Goal: Information Seeking & Learning: Learn about a topic

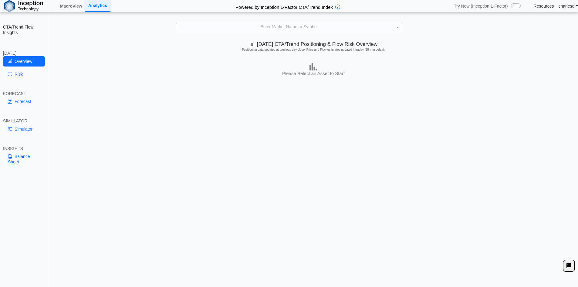
click at [255, 26] on div "Enter Market Name or Symbol" at bounding box center [289, 27] width 226 height 8
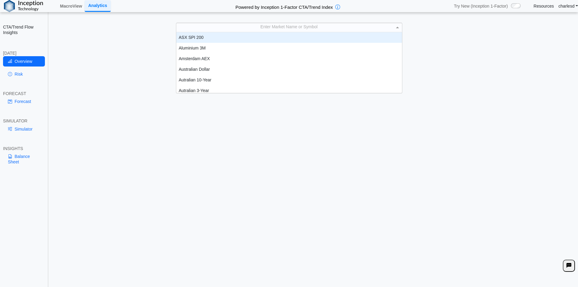
scroll to position [56, 221]
click at [77, 8] on link "MacroView" at bounding box center [71, 6] width 27 height 10
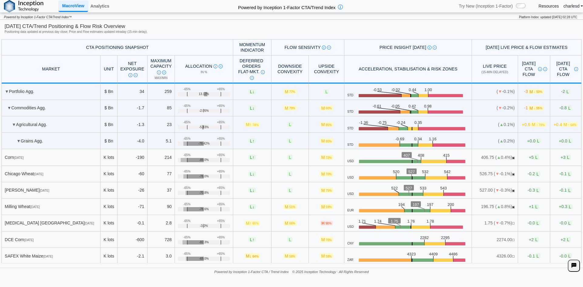
scroll to position [165, 0]
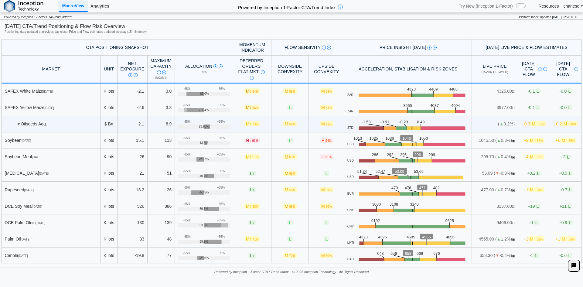
click at [96, 7] on link "Analytics" at bounding box center [100, 6] width 24 height 10
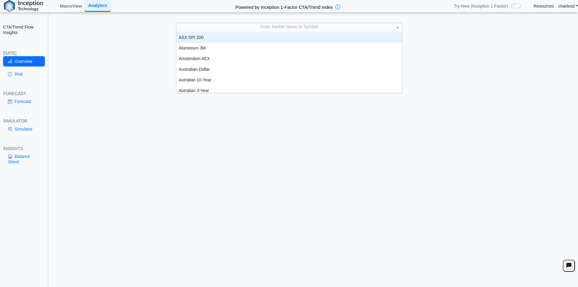
click at [280, 29] on div "Enter Market Name or Symbol" at bounding box center [289, 27] width 226 height 8
type input "***"
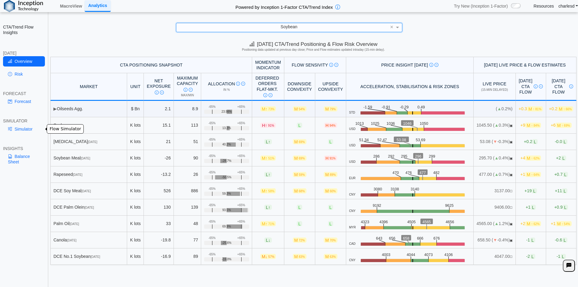
click at [25, 132] on link "Simulator" at bounding box center [24, 129] width 42 height 10
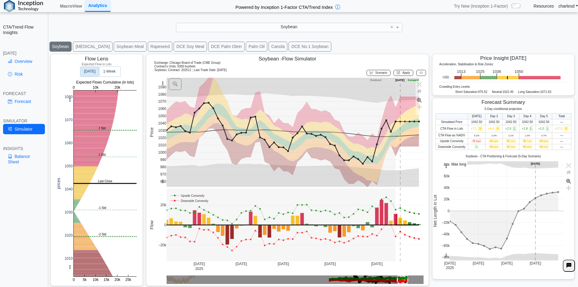
scroll to position [10, 0]
drag, startPoint x: 436, startPoint y: 141, endPoint x: 543, endPoint y: 143, distance: 107.8
click at [543, 143] on tr "Upside Convexity H 93% M 86% M 77% M 71% M 66% —" at bounding box center [504, 141] width 136 height 6
click at [544, 143] on span "66%" at bounding box center [546, 141] width 5 height 3
drag, startPoint x: 436, startPoint y: 140, endPoint x: 486, endPoint y: 140, distance: 49.8
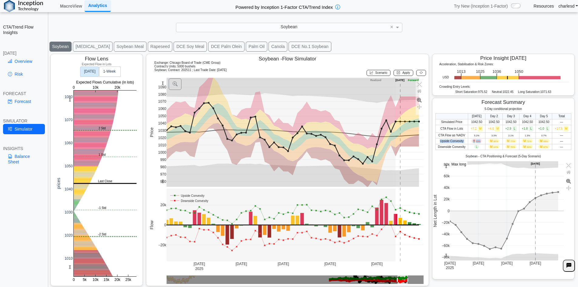
click at [486, 140] on tr "Upside Convexity H 93% M 86% M 77% M 71% M 66% —" at bounding box center [504, 141] width 136 height 6
click at [489, 140] on span "M 86%" at bounding box center [494, 141] width 11 height 4
drag, startPoint x: 436, startPoint y: 141, endPoint x: 463, endPoint y: 140, distance: 27.0
click at [463, 140] on th "Upside Convexity" at bounding box center [452, 141] width 33 height 6
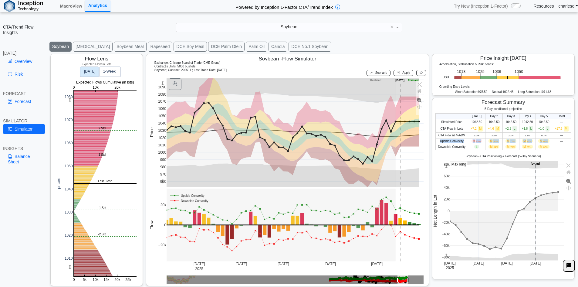
drag, startPoint x: 437, startPoint y: 141, endPoint x: 545, endPoint y: 138, distance: 108.4
click at [545, 138] on tr "Upside Convexity H 93% M 86% M 77% M 71% M 66% —" at bounding box center [504, 141] width 136 height 6
click at [546, 138] on td "M 66%" at bounding box center [544, 141] width 16 height 6
drag, startPoint x: 437, startPoint y: 140, endPoint x: 544, endPoint y: 140, distance: 106.5
click at [544, 140] on tr "Upside Convexity H 93% M 86% M 77% M 71% M 66% —" at bounding box center [504, 141] width 136 height 6
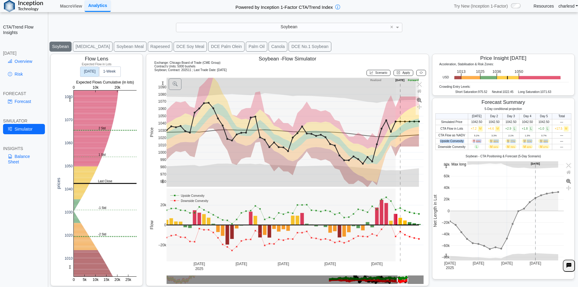
click at [544, 140] on span "66%" at bounding box center [546, 141] width 5 height 3
drag, startPoint x: 435, startPoint y: 141, endPoint x: 481, endPoint y: 141, distance: 46.4
click at [481, 141] on tr "Upside Convexity H 93% M 86% M 77% M 71% M 66% —" at bounding box center [504, 141] width 136 height 6
click at [478, 141] on span "H 93%" at bounding box center [477, 141] width 11 height 4
click at [472, 141] on span "H 93%" at bounding box center [477, 141] width 11 height 4
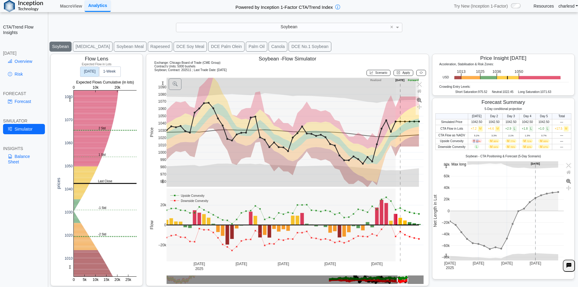
click at [472, 141] on span "H 93%" at bounding box center [477, 141] width 11 height 4
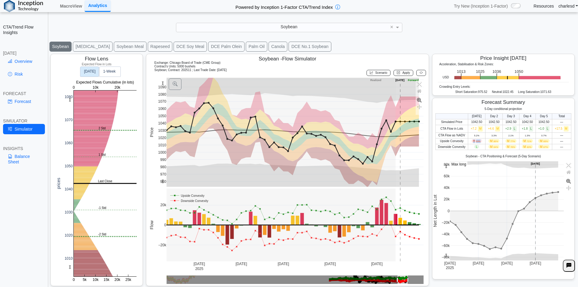
click at [472, 141] on span "H 93%" at bounding box center [477, 141] width 11 height 4
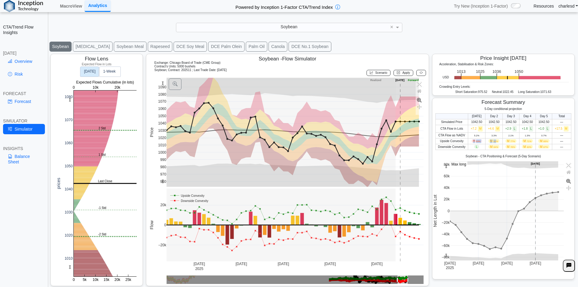
drag, startPoint x: 470, startPoint y: 141, endPoint x: 494, endPoint y: 141, distance: 24.3
click at [494, 141] on tr "Upside Convexity H 93% M 86% M 77% M 71% M 66% —" at bounding box center [504, 141] width 136 height 6
drag, startPoint x: 537, startPoint y: 142, endPoint x: 547, endPoint y: 142, distance: 10.6
click at [547, 142] on td "M 66%" at bounding box center [544, 141] width 16 height 6
click at [538, 141] on span "M 66%" at bounding box center [543, 141] width 11 height 4
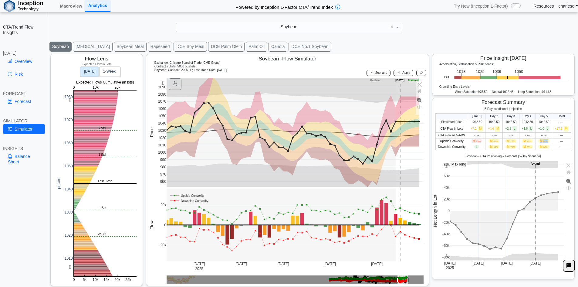
drag, startPoint x: 534, startPoint y: 141, endPoint x: 546, endPoint y: 141, distance: 12.1
click at [546, 141] on td "M 66%" at bounding box center [544, 141] width 16 height 6
click at [532, 141] on td "M 71%" at bounding box center [527, 141] width 16 height 6
drag, startPoint x: 536, startPoint y: 140, endPoint x: 546, endPoint y: 140, distance: 9.4
click at [546, 140] on span "M 66%" at bounding box center [543, 141] width 11 height 4
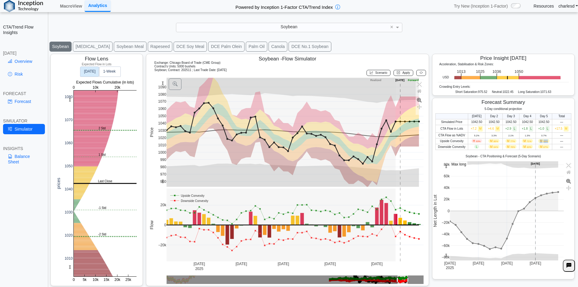
click at [546, 140] on span "M 66%" at bounding box center [543, 141] width 11 height 4
drag, startPoint x: 536, startPoint y: 147, endPoint x: 546, endPoint y: 147, distance: 10.3
click at [546, 147] on td "M 87%" at bounding box center [544, 147] width 16 height 6
drag, startPoint x: 435, startPoint y: 141, endPoint x: 548, endPoint y: 139, distance: 113.2
click at [548, 139] on tr "Upside Convexity H 93% M 86% M 77% M 71% M 66% —" at bounding box center [504, 141] width 136 height 6
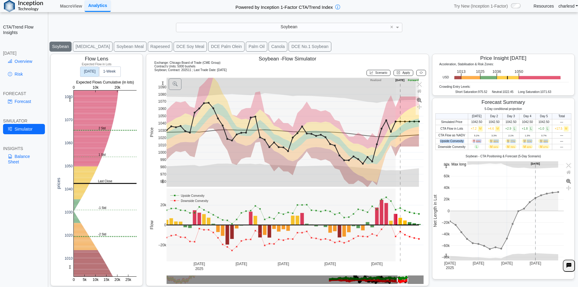
click at [442, 141] on span "Upside Convexity" at bounding box center [452, 140] width 24 height 3
drag, startPoint x: 435, startPoint y: 139, endPoint x: 464, endPoint y: 146, distance: 29.2
click at [464, 146] on tbody "Simulated Price 1042.50 1042.50 1042.50 1042.50 1042.50 — CTA Flow in Lots +7.2…" at bounding box center [504, 134] width 136 height 31
click at [464, 146] on th "Downside Convexity" at bounding box center [452, 147] width 33 height 6
drag, startPoint x: 84, startPoint y: 59, endPoint x: 111, endPoint y: 60, distance: 27.7
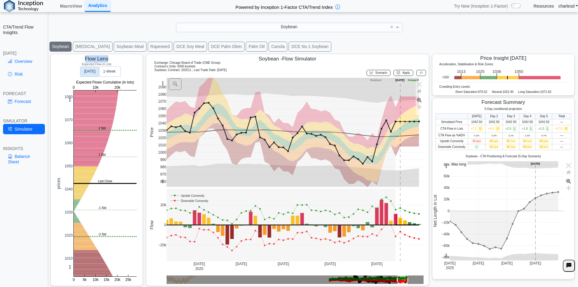
click at [111, 60] on div "Flow Lens Expected Flow in Lots" at bounding box center [96, 60] width 81 height 12
click at [104, 61] on span "Flow Lens" at bounding box center [96, 59] width 23 height 6
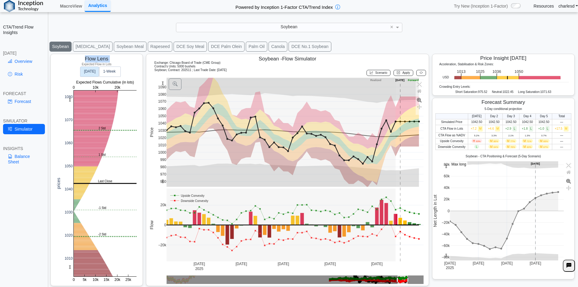
click at [104, 61] on span "Flow Lens" at bounding box center [96, 59] width 23 height 6
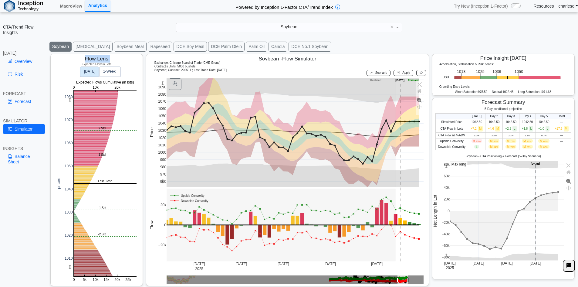
click at [106, 58] on span "Flow Lens" at bounding box center [96, 59] width 23 height 6
drag, startPoint x: 254, startPoint y: 57, endPoint x: 330, endPoint y: 63, distance: 75.8
click at [330, 63] on div "Soybean - Flow Simulator Exchange: Chicago Board of Trade (CME Group) Contract'…" at bounding box center [287, 170] width 283 height 232
click at [321, 59] on div "Soybean - Flow Simulator" at bounding box center [287, 58] width 275 height 7
drag, startPoint x: 257, startPoint y: 59, endPoint x: 292, endPoint y: 72, distance: 36.6
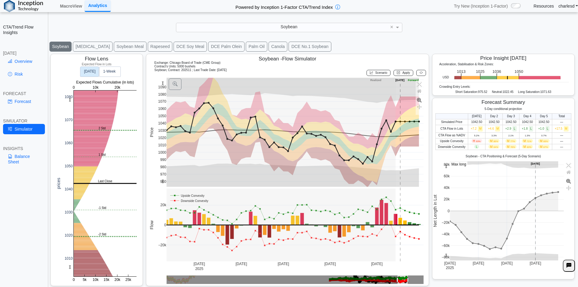
click at [292, 72] on div "Soybean - Flow Simulator Exchange: Chicago Board of Trade (CME Group) Contract'…" at bounding box center [287, 170] width 283 height 232
click at [292, 72] on div "Soybean ; Contract: 202511 ; Last Trade Date: 2025-08-15 Scenario Apply" at bounding box center [287, 72] width 277 height 9
drag, startPoint x: 253, startPoint y: 57, endPoint x: 274, endPoint y: 70, distance: 24.9
click at [274, 70] on div "Soybean - Flow Simulator Exchange: Chicago Board of Trade (CME Group) Contract'…" at bounding box center [287, 170] width 283 height 232
click at [274, 70] on div "Soybean ; Contract: 202511 ; Last Trade Date: 2025-08-15 Scenario Apply" at bounding box center [287, 72] width 277 height 9
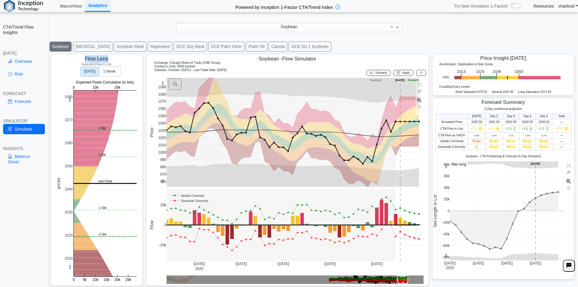
drag, startPoint x: 80, startPoint y: 57, endPoint x: 142, endPoint y: 57, distance: 62.2
click at [142, 57] on div "Flow Lens Expected Flow in Lots 0 5k 10k 15k 20k 25k 1010 1020 1030 1040 1050 1…" at bounding box center [313, 169] width 529 height 235
drag, startPoint x: 254, startPoint y: 56, endPoint x: 325, endPoint y: 58, distance: 71.0
click at [325, 58] on div "Soybean - Flow Simulator" at bounding box center [287, 58] width 275 height 7
